Goal: Task Accomplishment & Management: Manage account settings

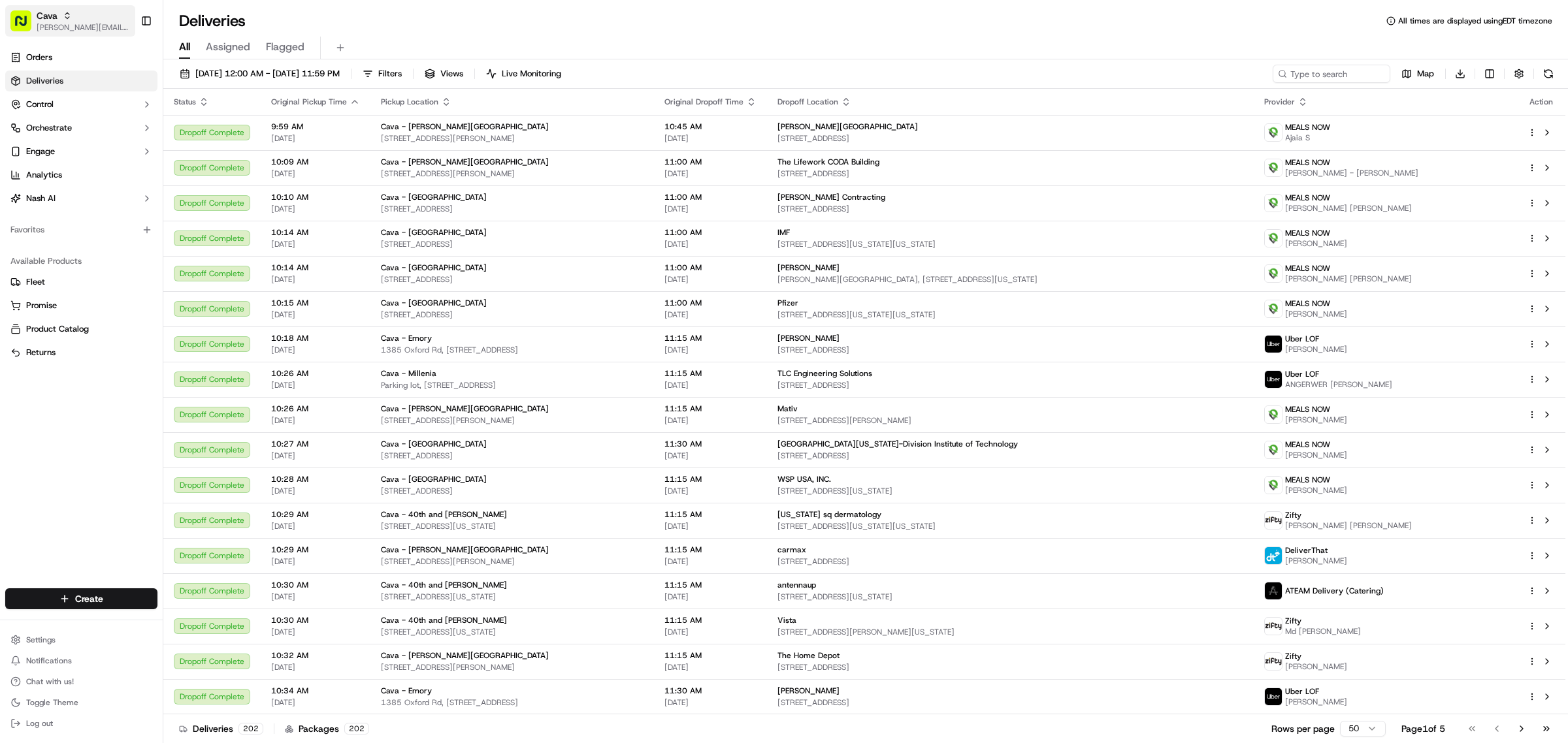
click at [51, 10] on span "Cava" at bounding box center [47, 16] width 21 height 13
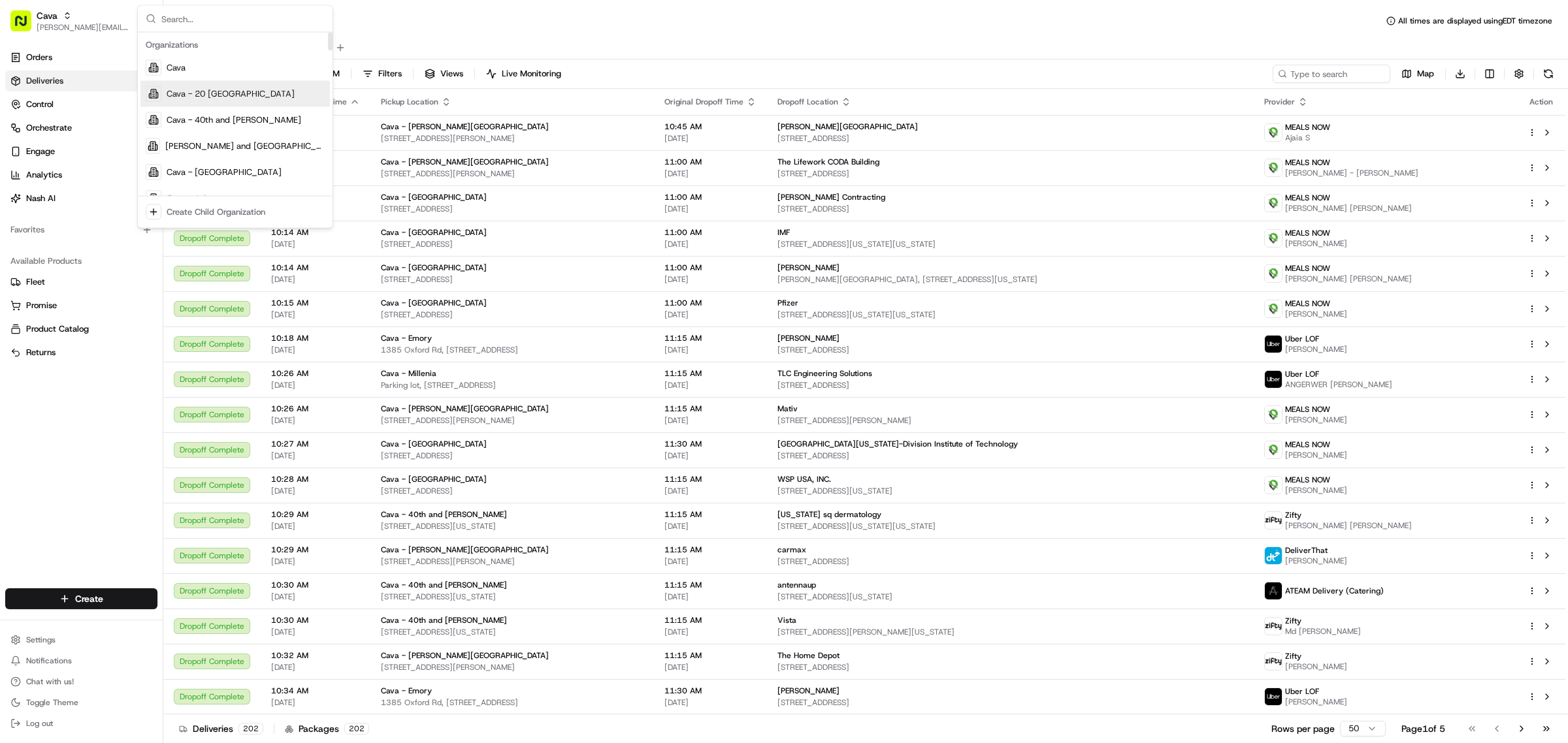
click at [173, 100] on div "Cava - 20 [GEOGRAPHIC_DATA]" at bounding box center [236, 94] width 190 height 26
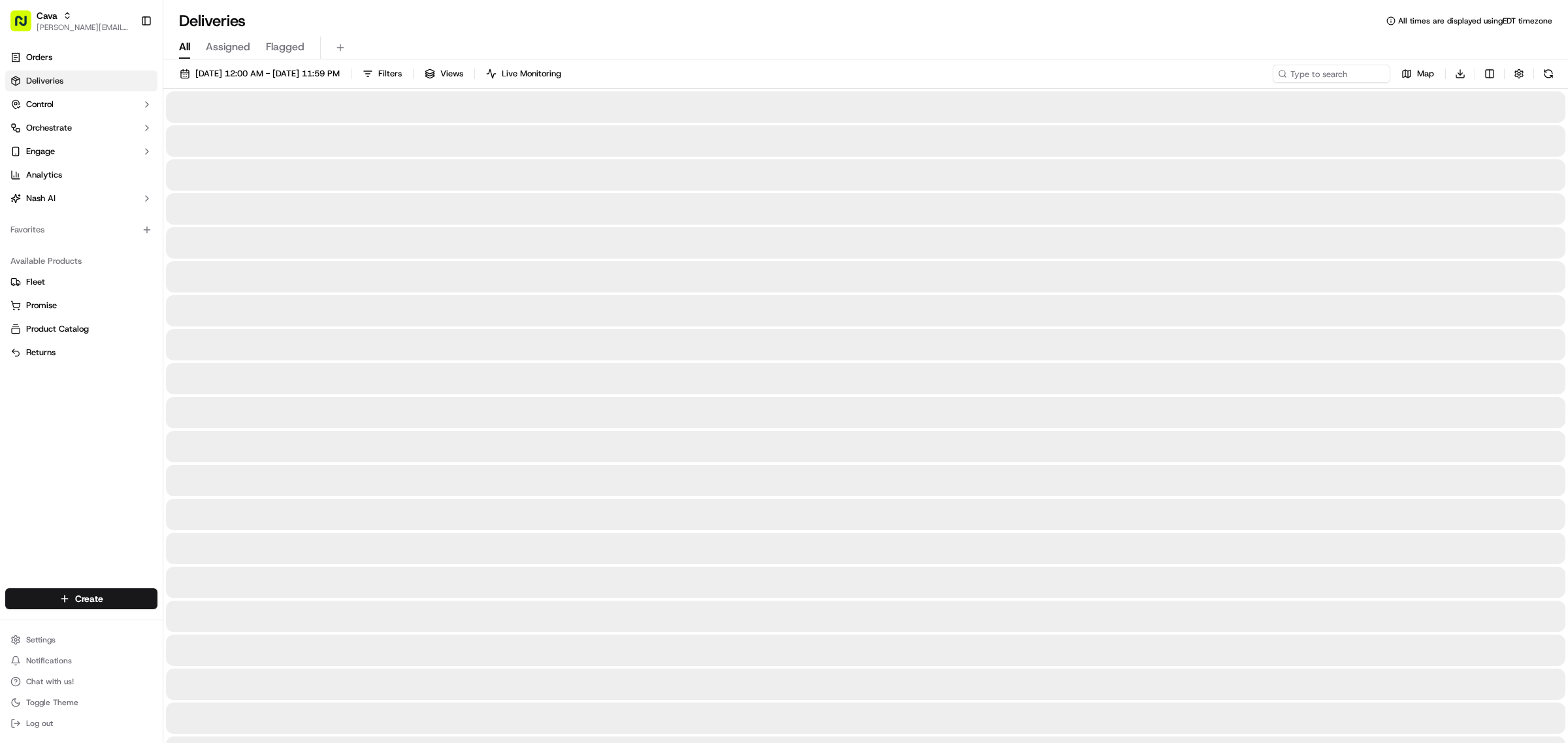
click at [192, 92] on div at bounding box center [865, 106] width 1399 height 32
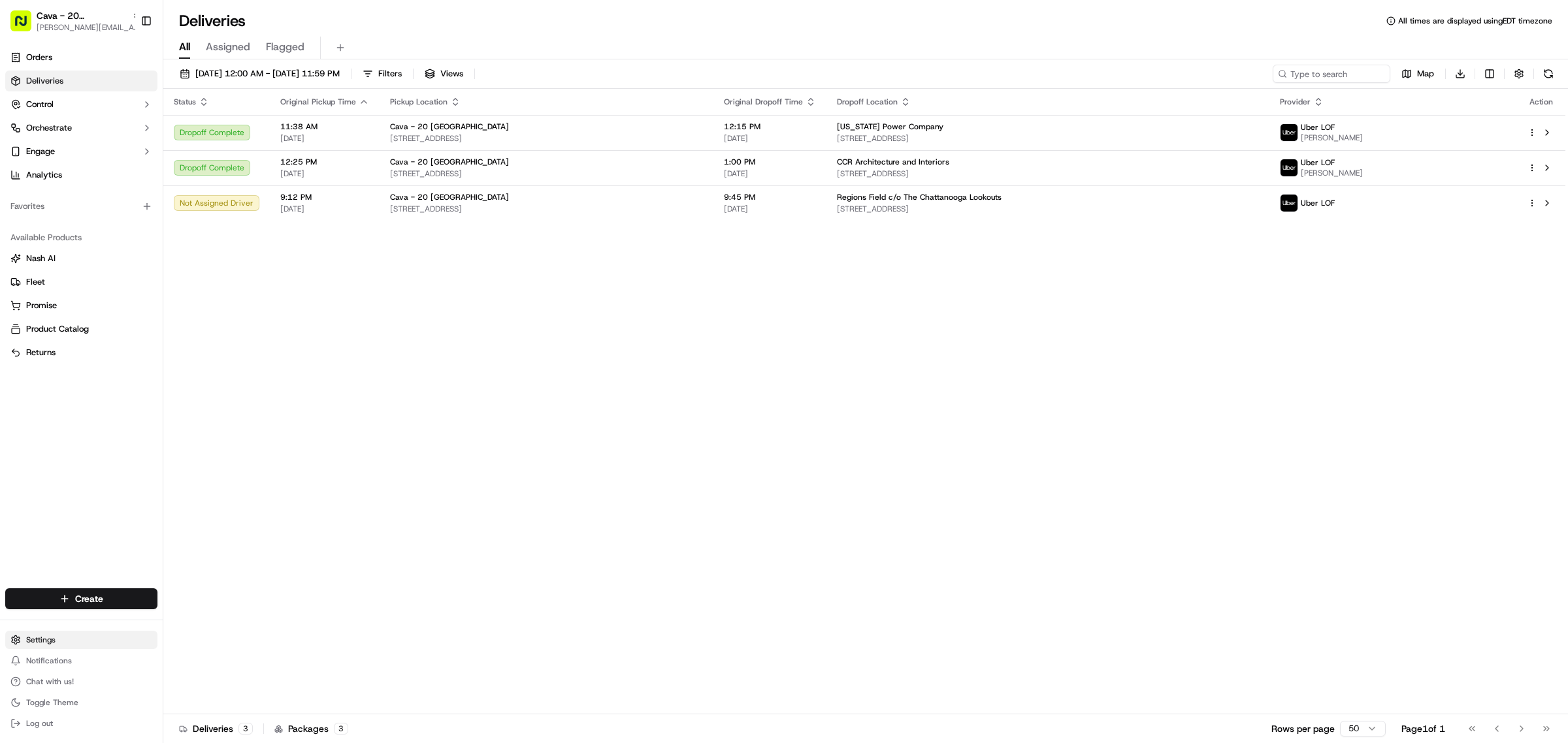
click at [46, 640] on html "Cava - 20 Midtown [PERSON_NAME][EMAIL_ADDRESS][PERSON_NAME][DOMAIN_NAME] Toggle…" at bounding box center [784, 372] width 1568 height 743
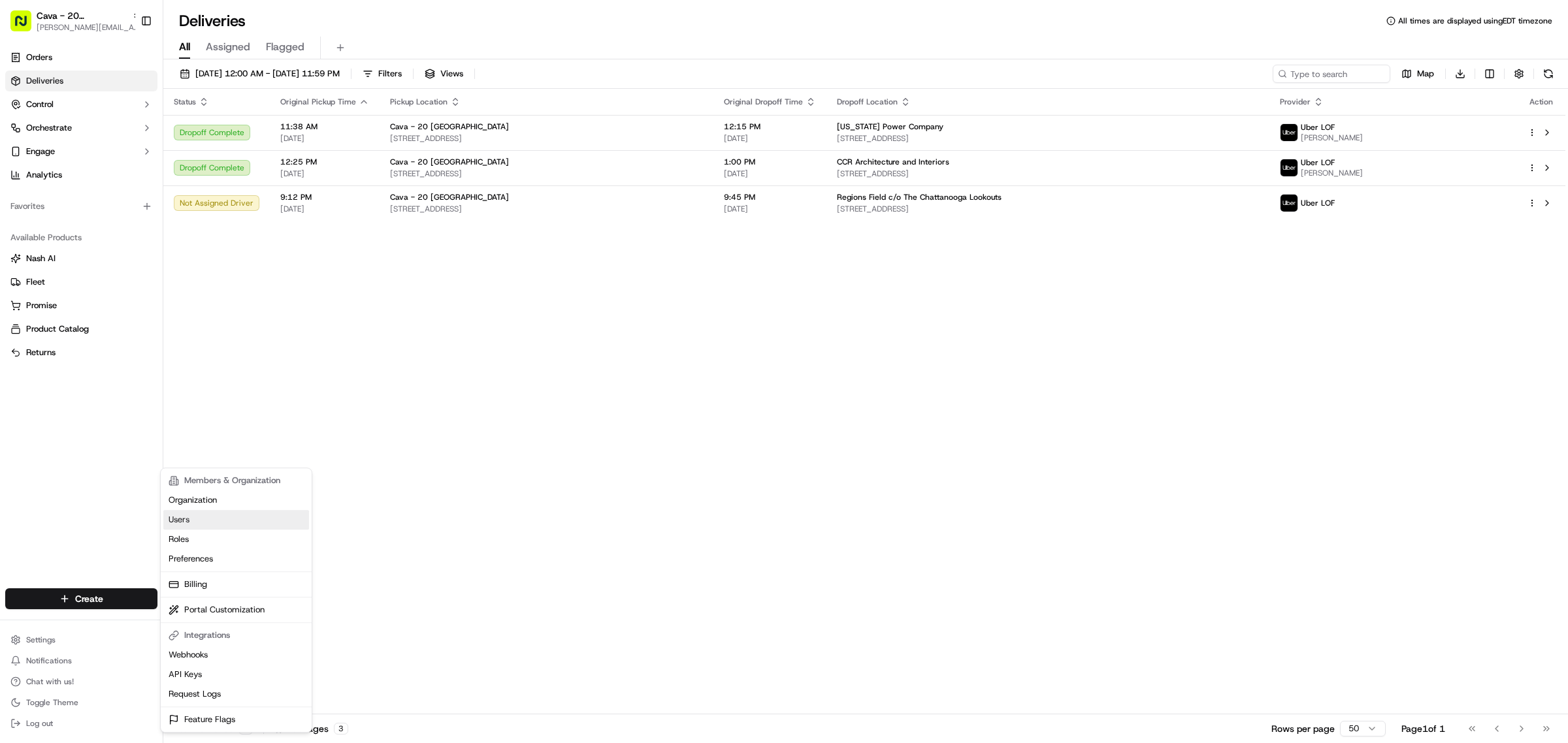
click at [239, 520] on link "Users" at bounding box center [236, 520] width 146 height 19
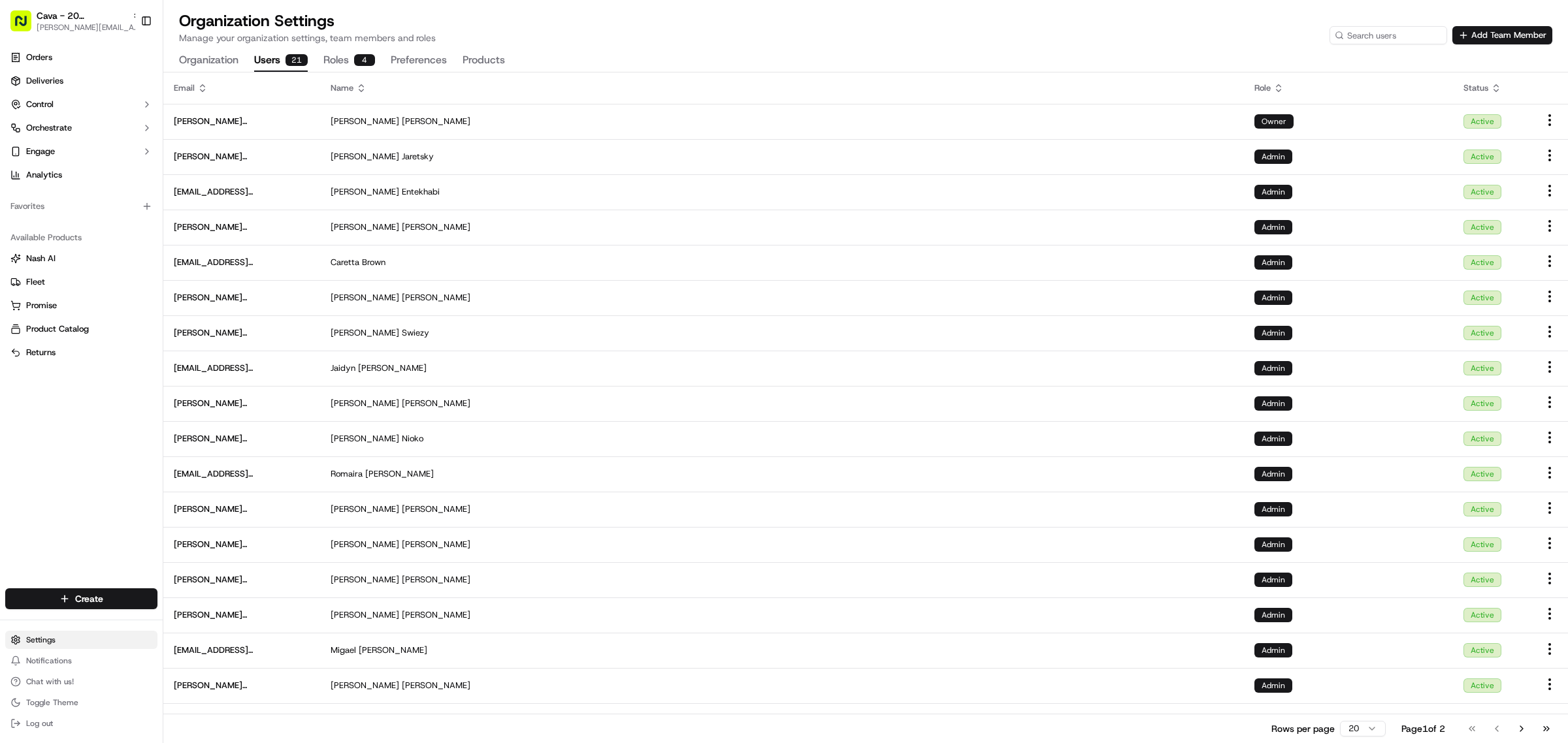
click at [75, 642] on html "Cava - 20 Midtown [PERSON_NAME][EMAIL_ADDRESS][PERSON_NAME][DOMAIN_NAME] Toggle…" at bounding box center [784, 372] width 1568 height 743
click at [206, 519] on link "Users" at bounding box center [236, 520] width 146 height 19
click at [1463, 34] on button "Add Team Member" at bounding box center [1502, 34] width 100 height 18
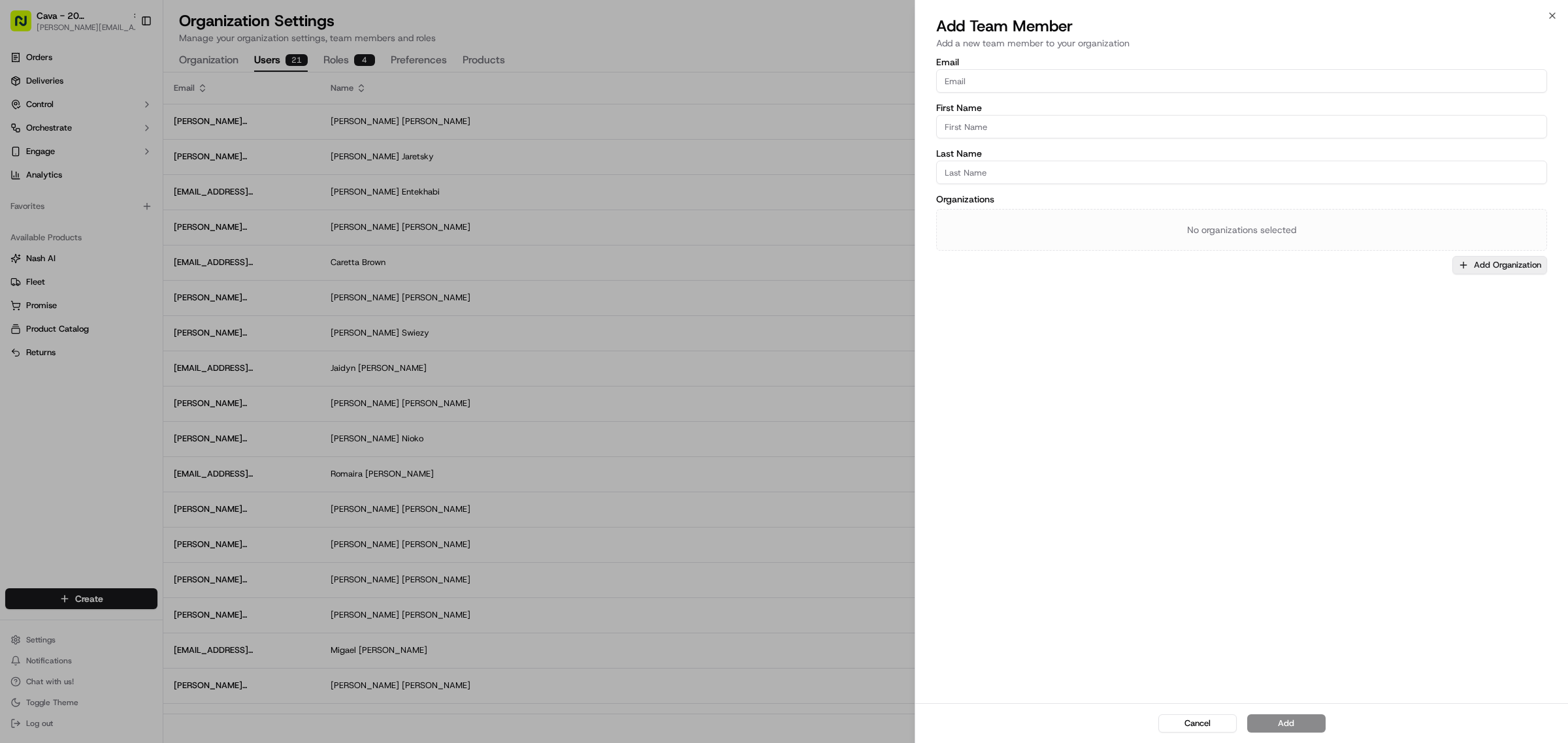
click at [1509, 268] on button "Add Organization" at bounding box center [1499, 264] width 95 height 18
click at [1042, 365] on div at bounding box center [784, 372] width 1568 height 743
click at [1193, 726] on button "Cancel" at bounding box center [1197, 723] width 79 height 18
